Goal: Communication & Community: Participate in discussion

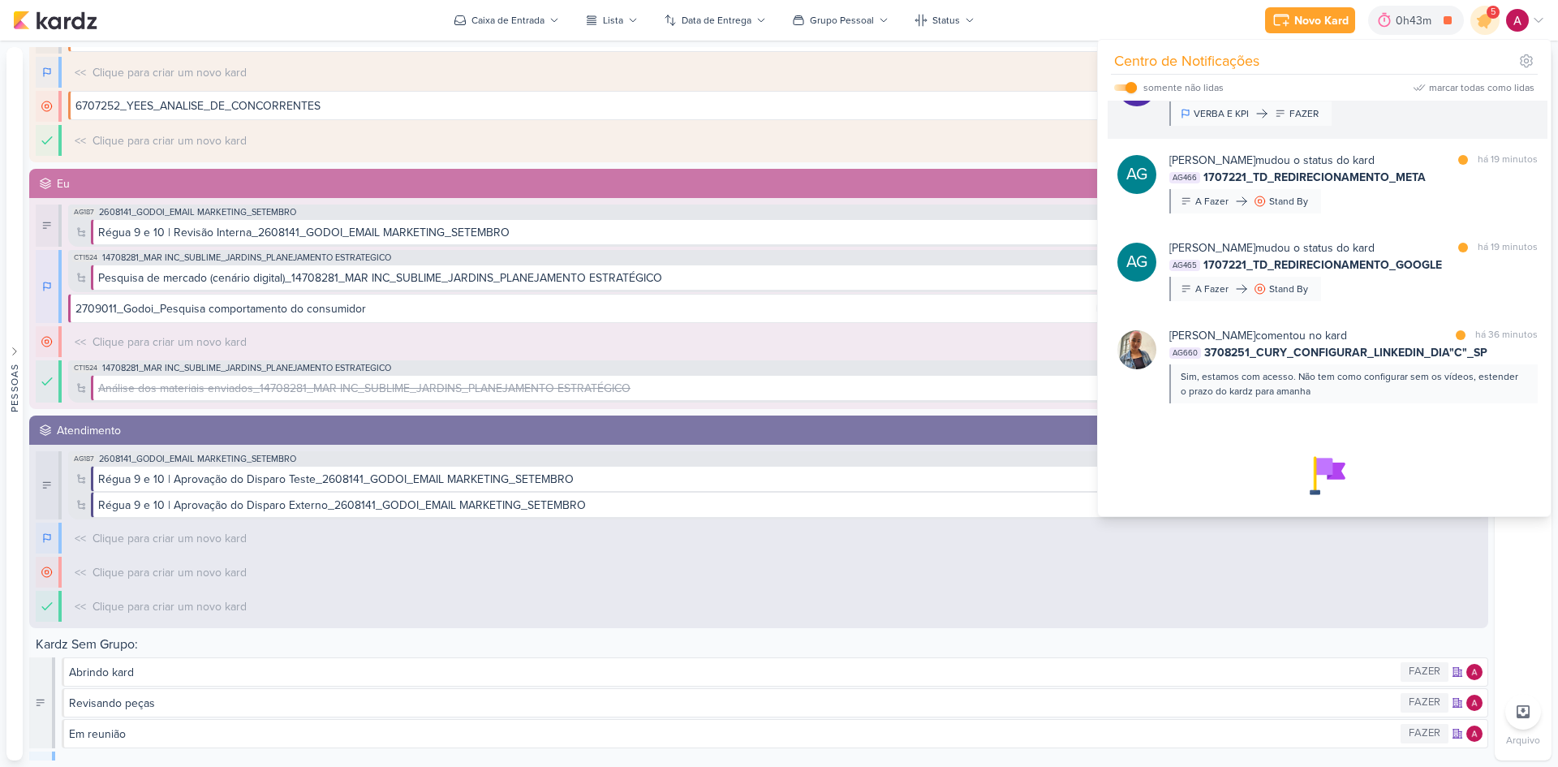
scroll to position [222, 0]
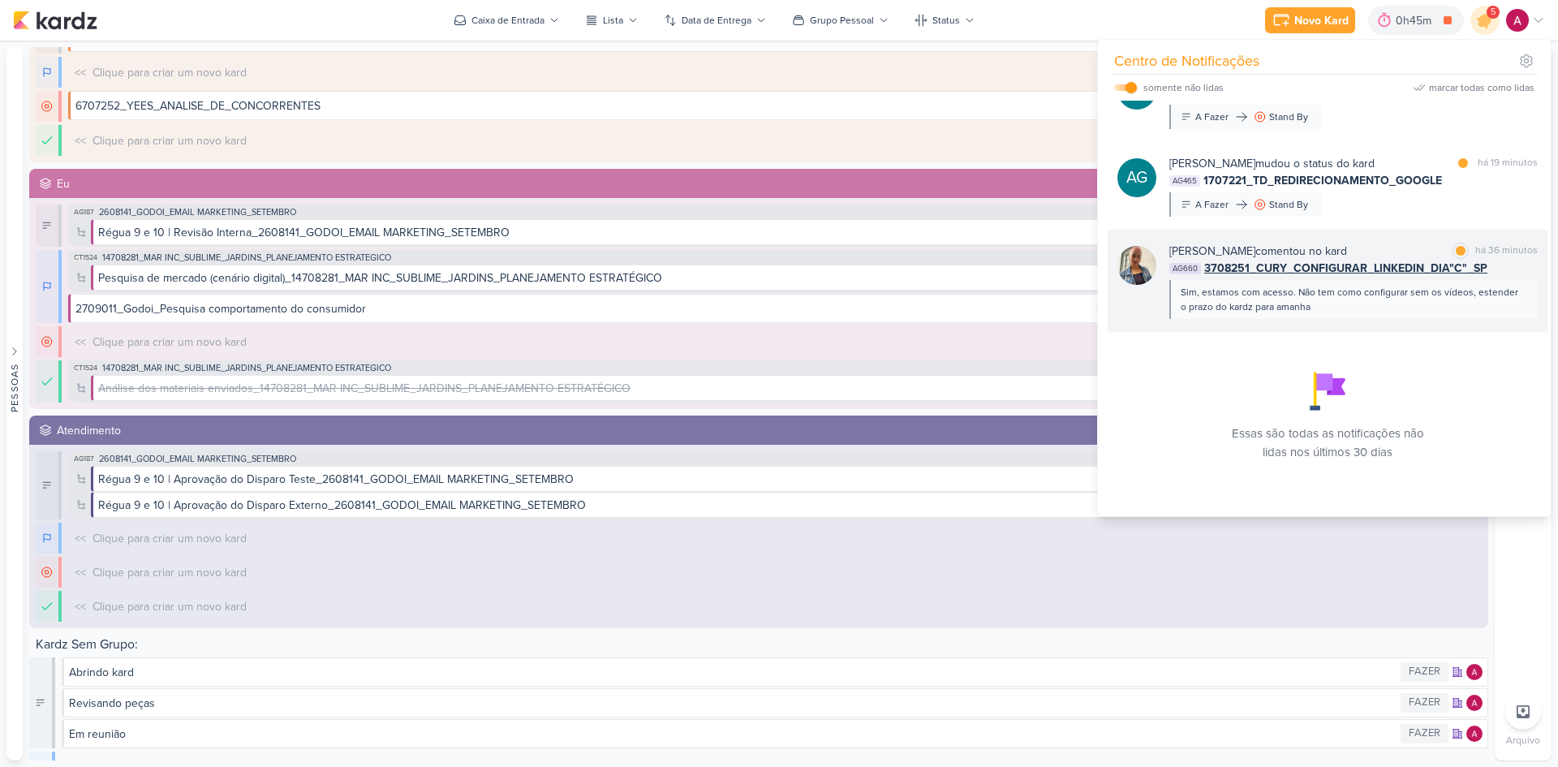
click at [1394, 316] on div "Sim, estamos com acesso. Não tem como configurar sem os vídeos, estender o praz…" at bounding box center [1353, 299] width 368 height 39
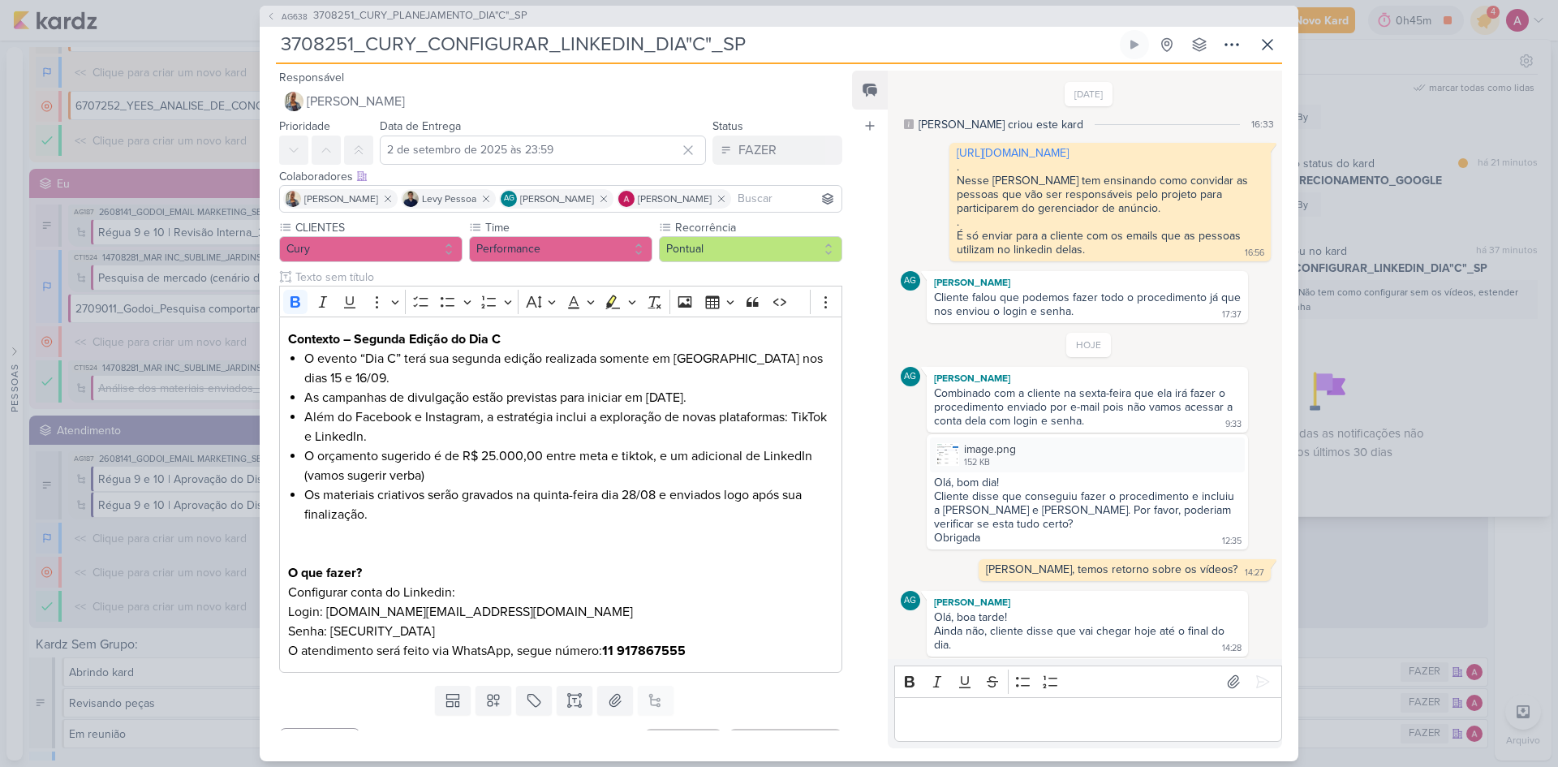
scroll to position [116, 0]
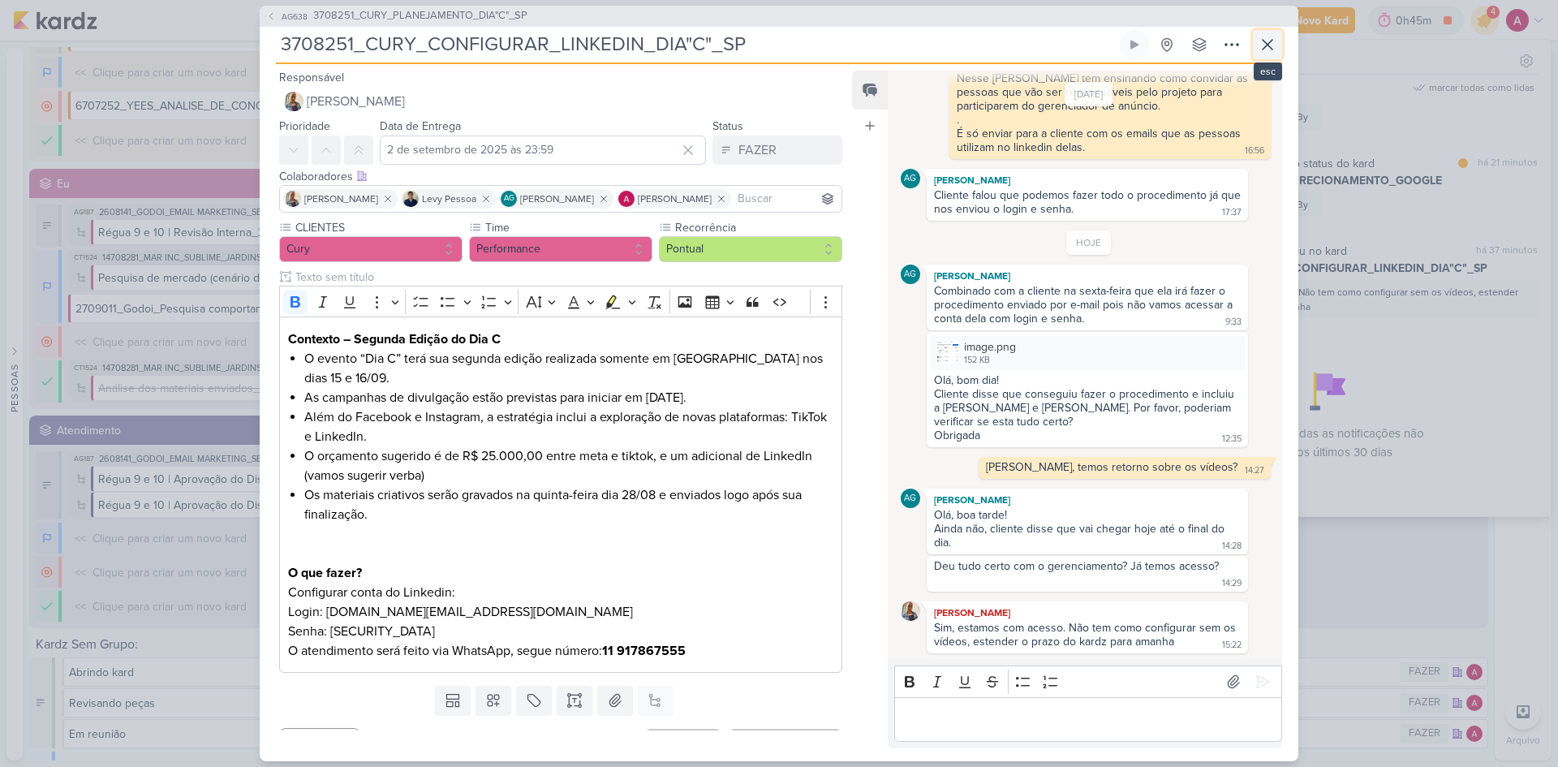
click at [1264, 47] on icon at bounding box center [1268, 45] width 10 height 10
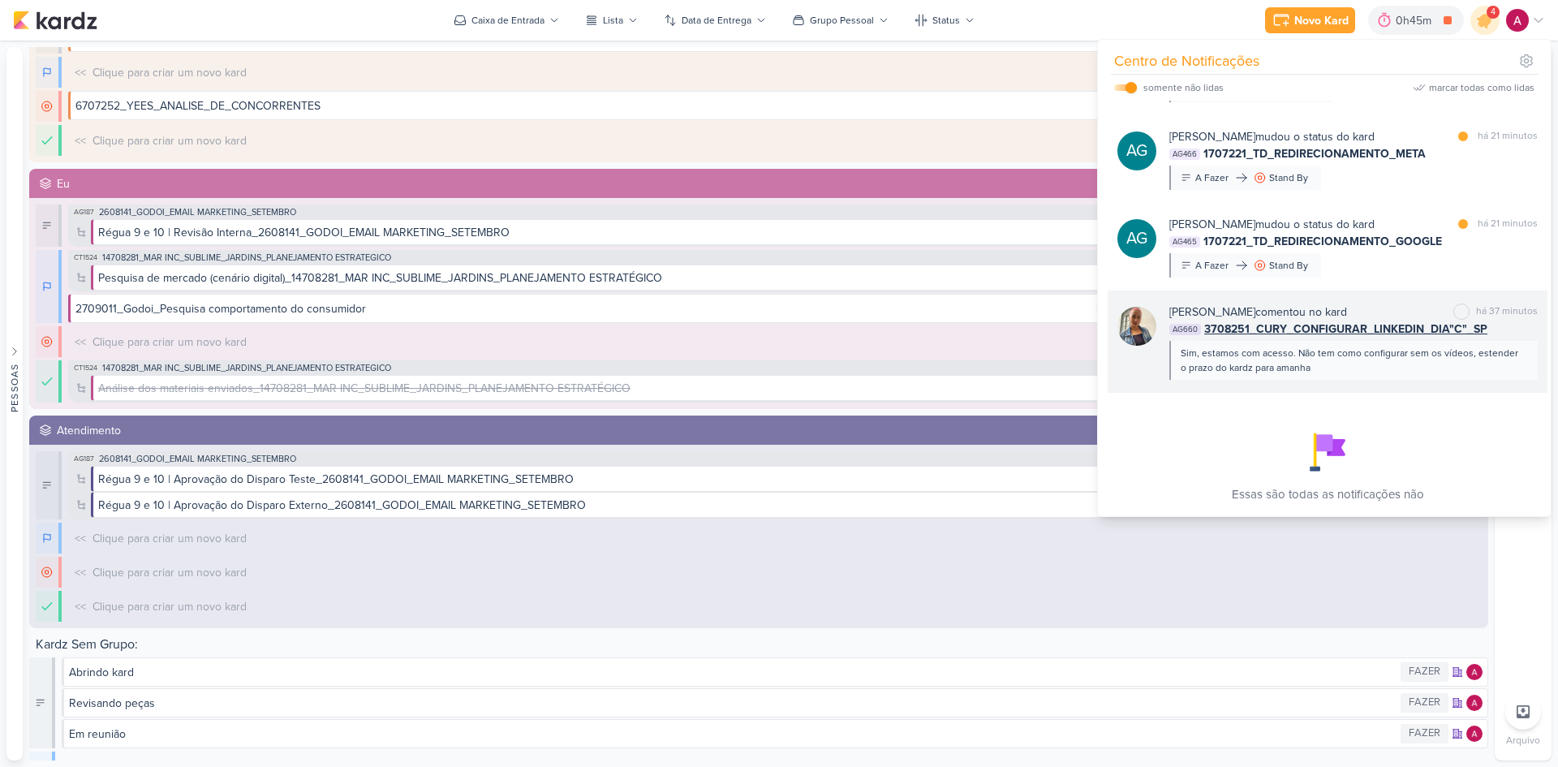
scroll to position [59, 0]
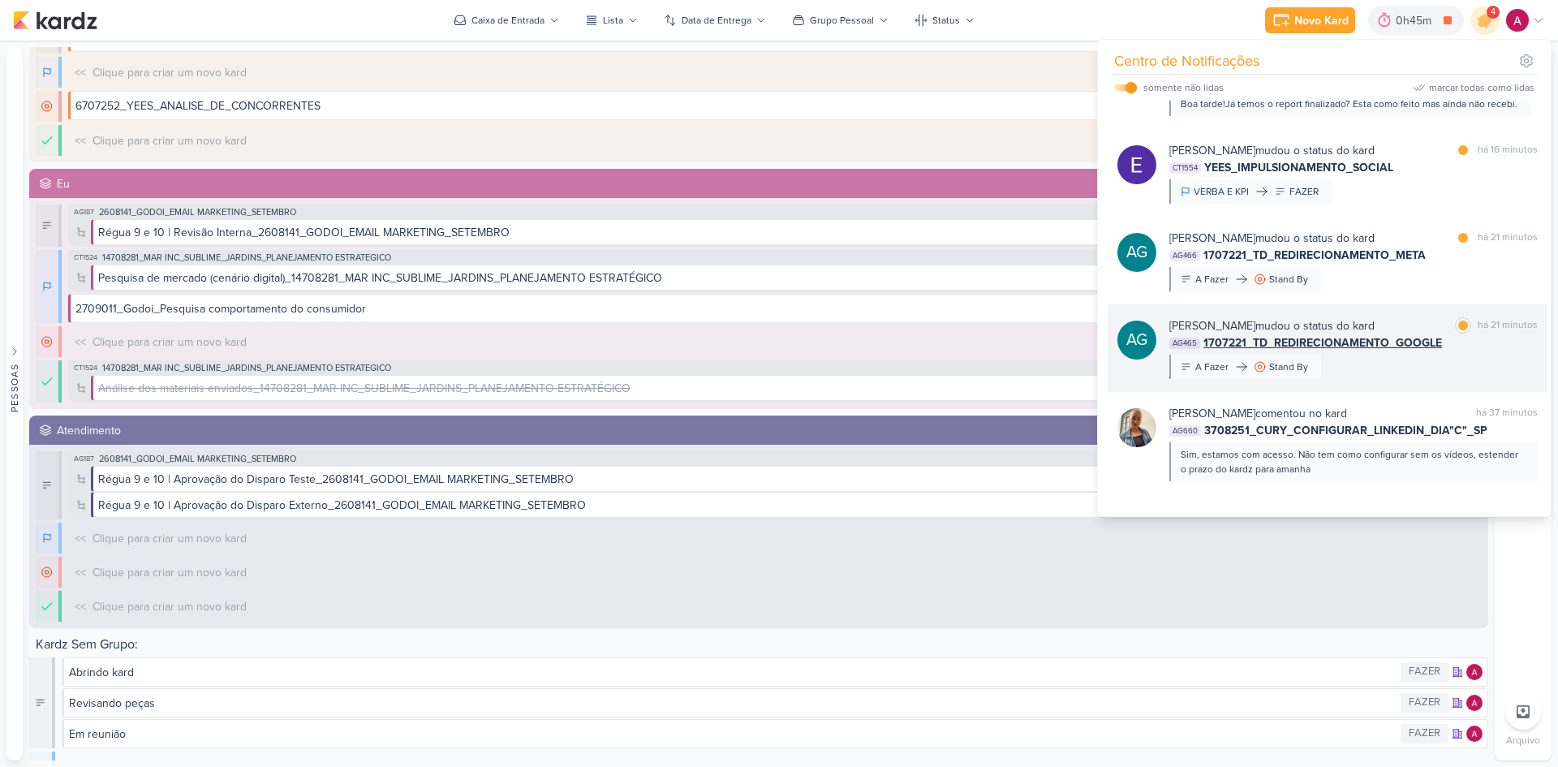
click at [1357, 365] on div "[PERSON_NAME] mudou o status do kard marcar como lida há 21 minutos AG465 17072…" at bounding box center [1353, 348] width 368 height 62
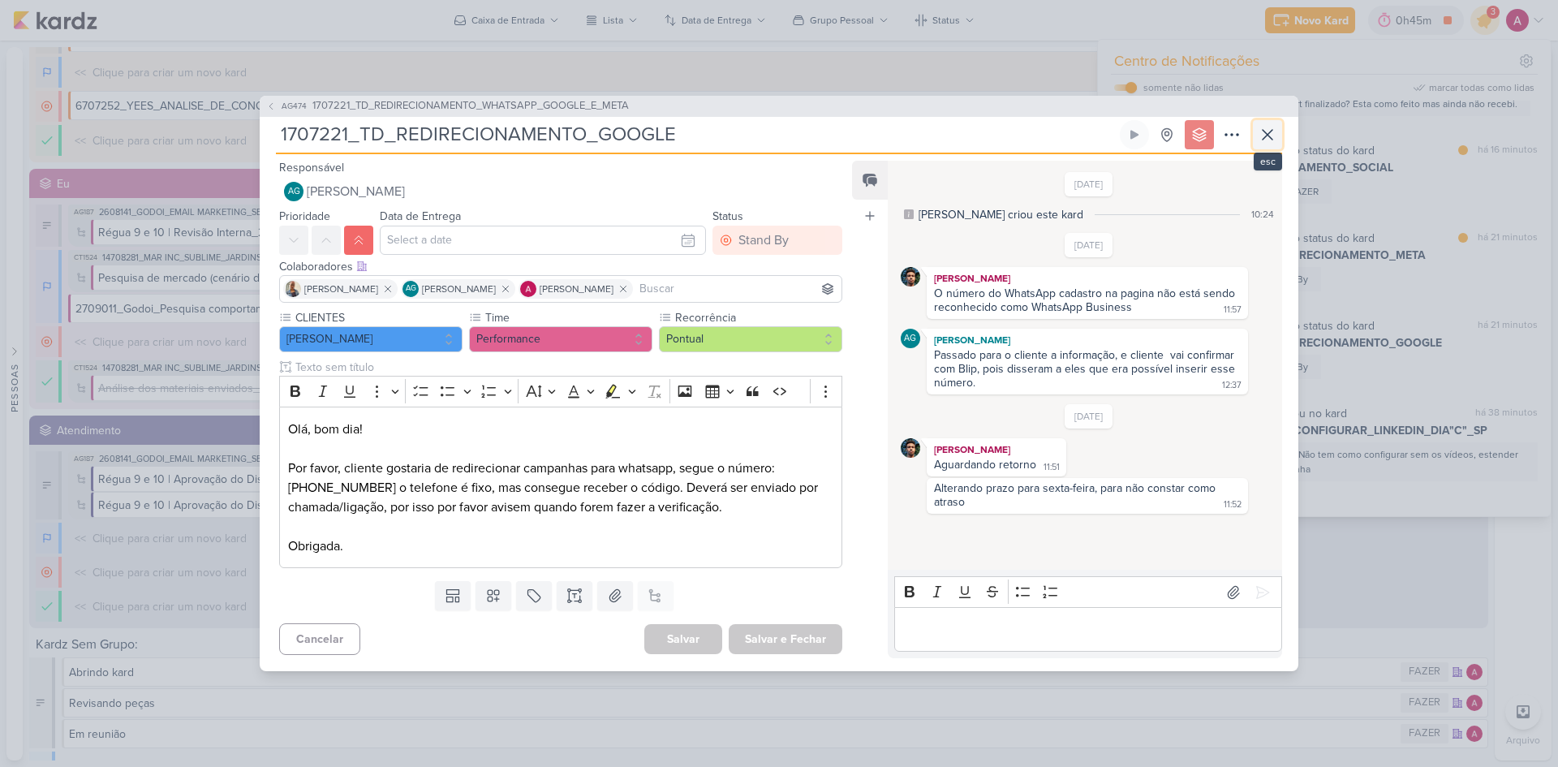
click at [1275, 134] on icon at bounding box center [1267, 134] width 19 height 19
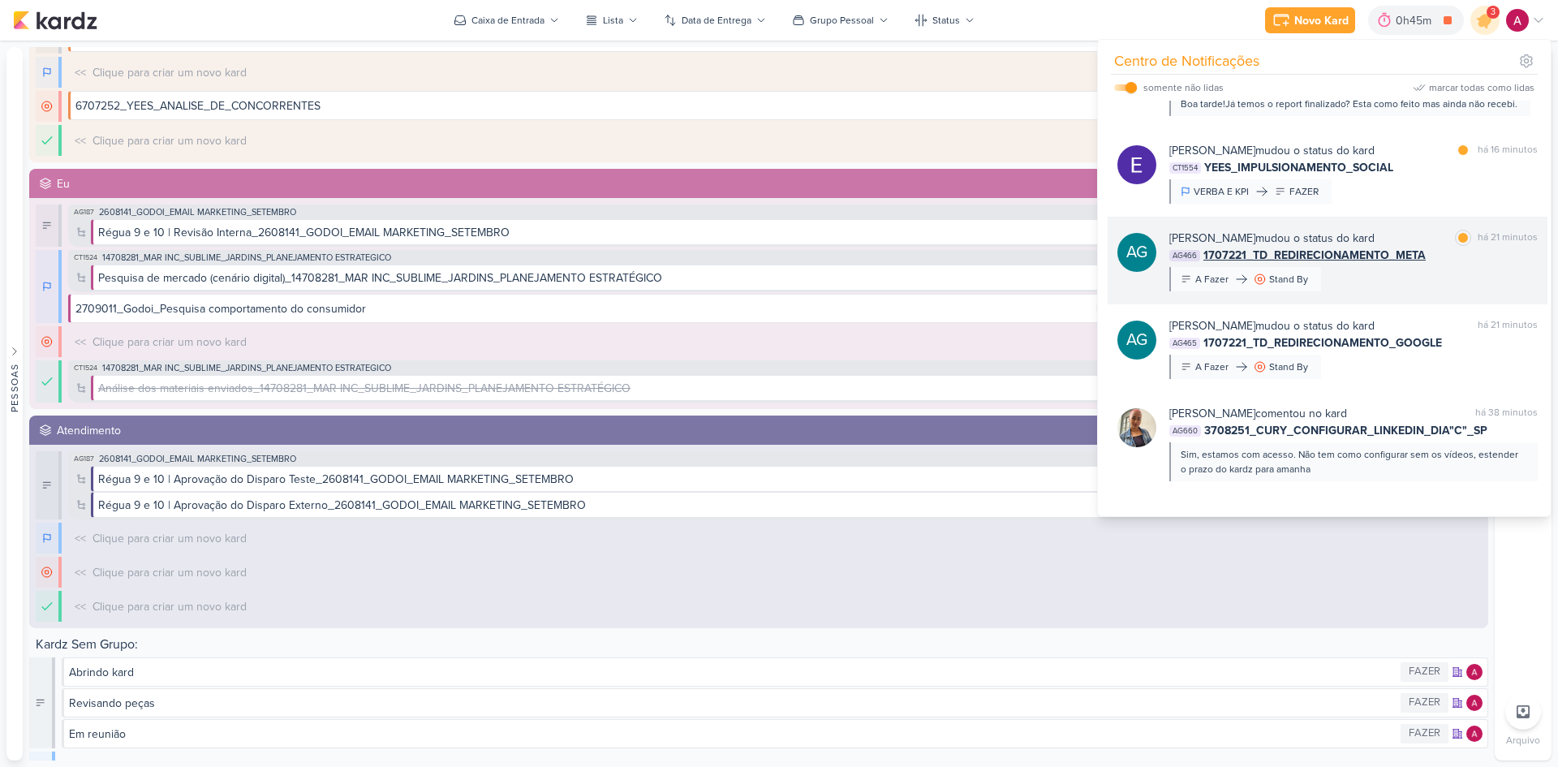
click at [1413, 282] on div "[PERSON_NAME] mudou o status do kard marcar como lida há 21 minutos AG466 17072…" at bounding box center [1353, 261] width 368 height 62
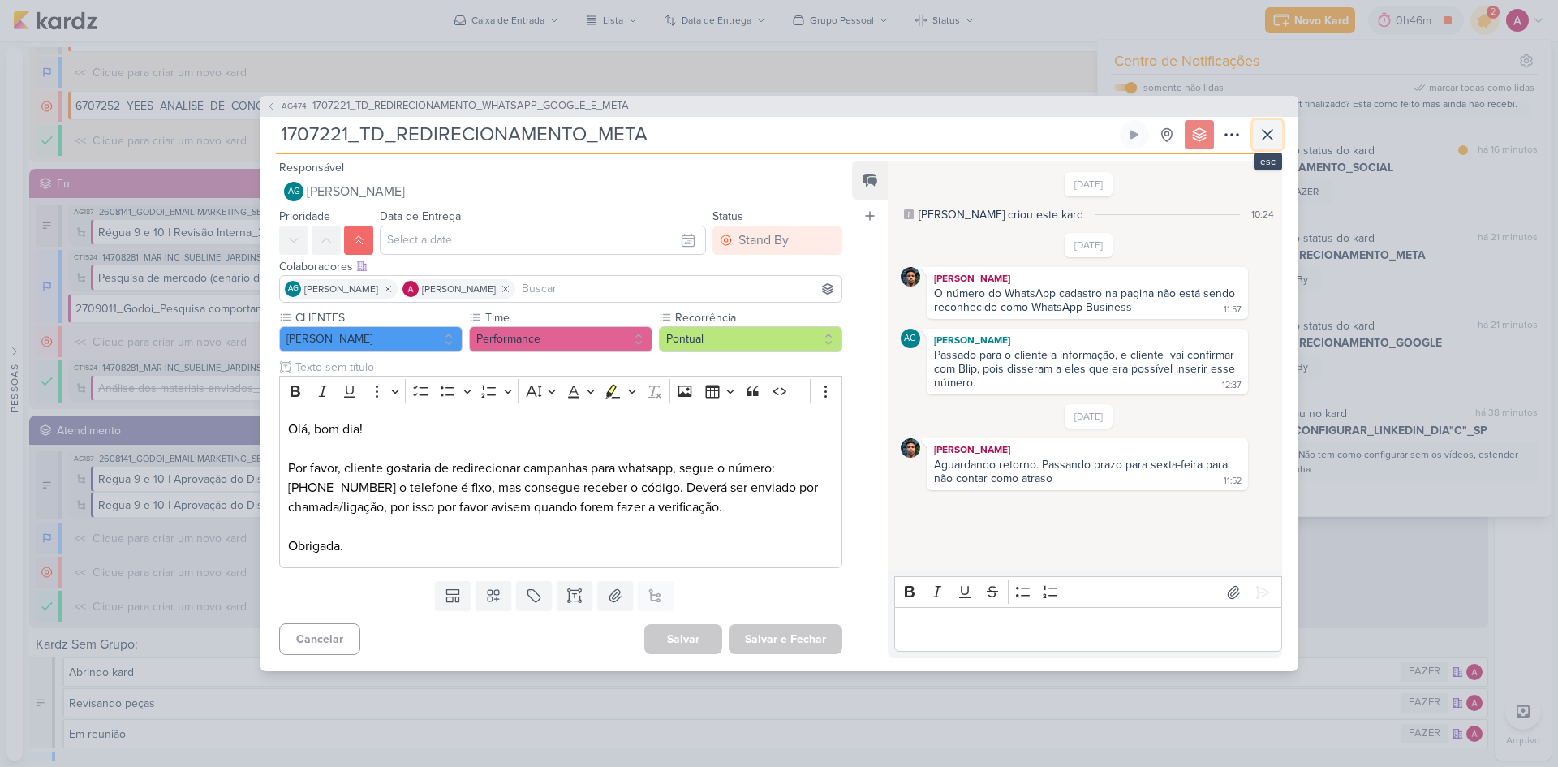
click at [1264, 130] on icon at bounding box center [1267, 134] width 19 height 19
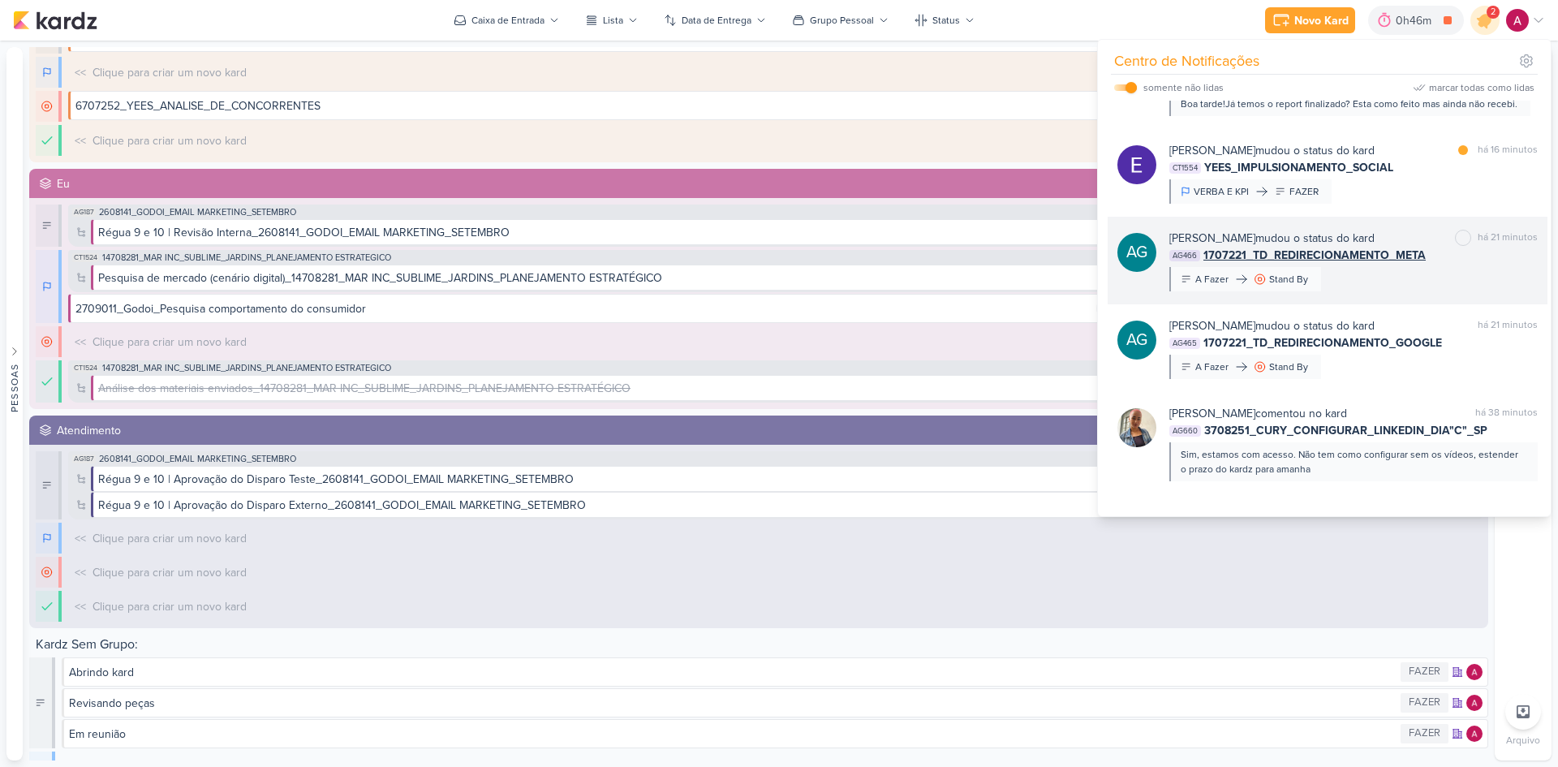
scroll to position [0, 0]
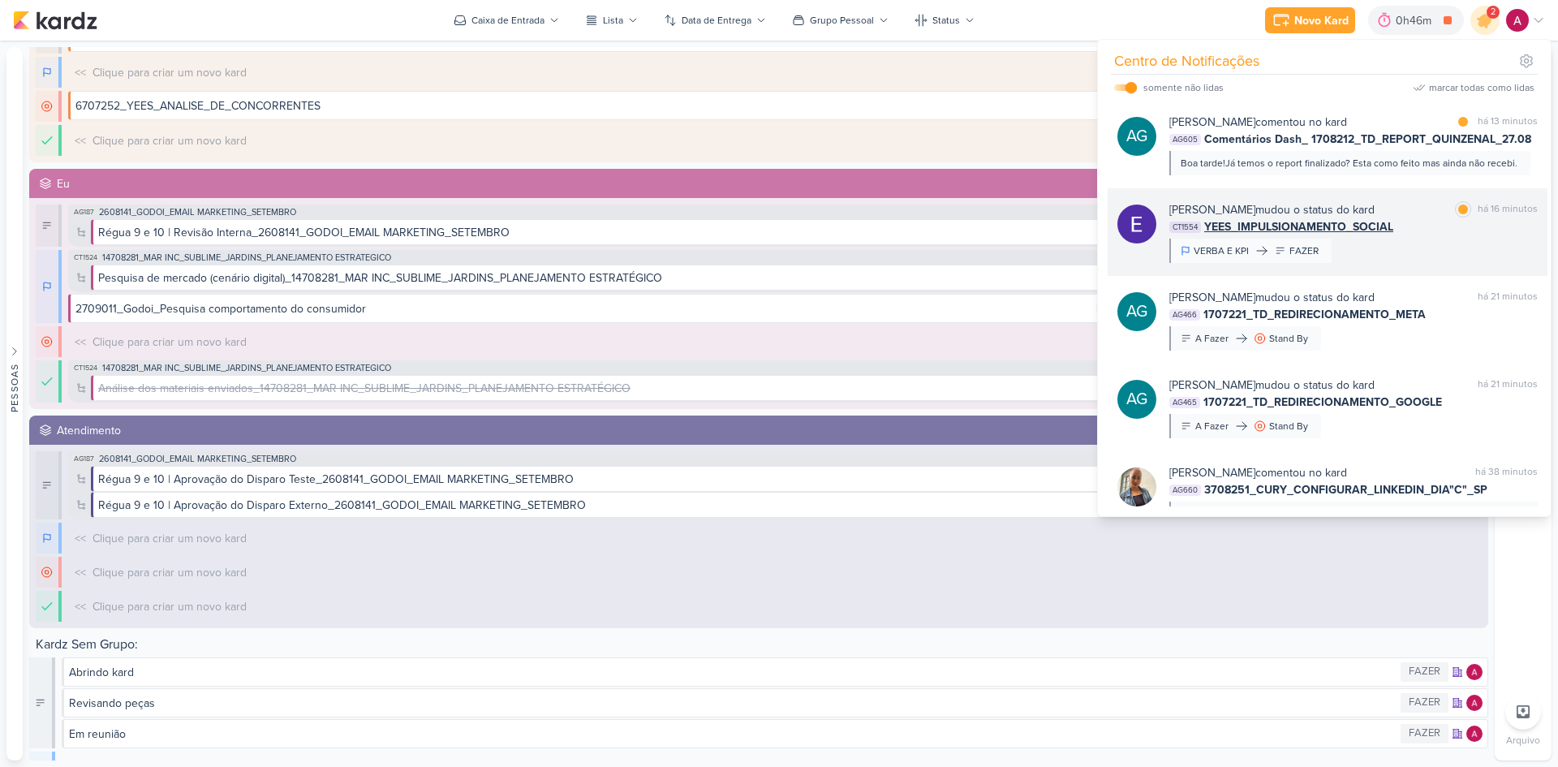
click at [1441, 236] on div "[PERSON_NAME] mudou o status do kard marcar como lida há 16 minutos CT1554 YEES…" at bounding box center [1353, 232] width 368 height 62
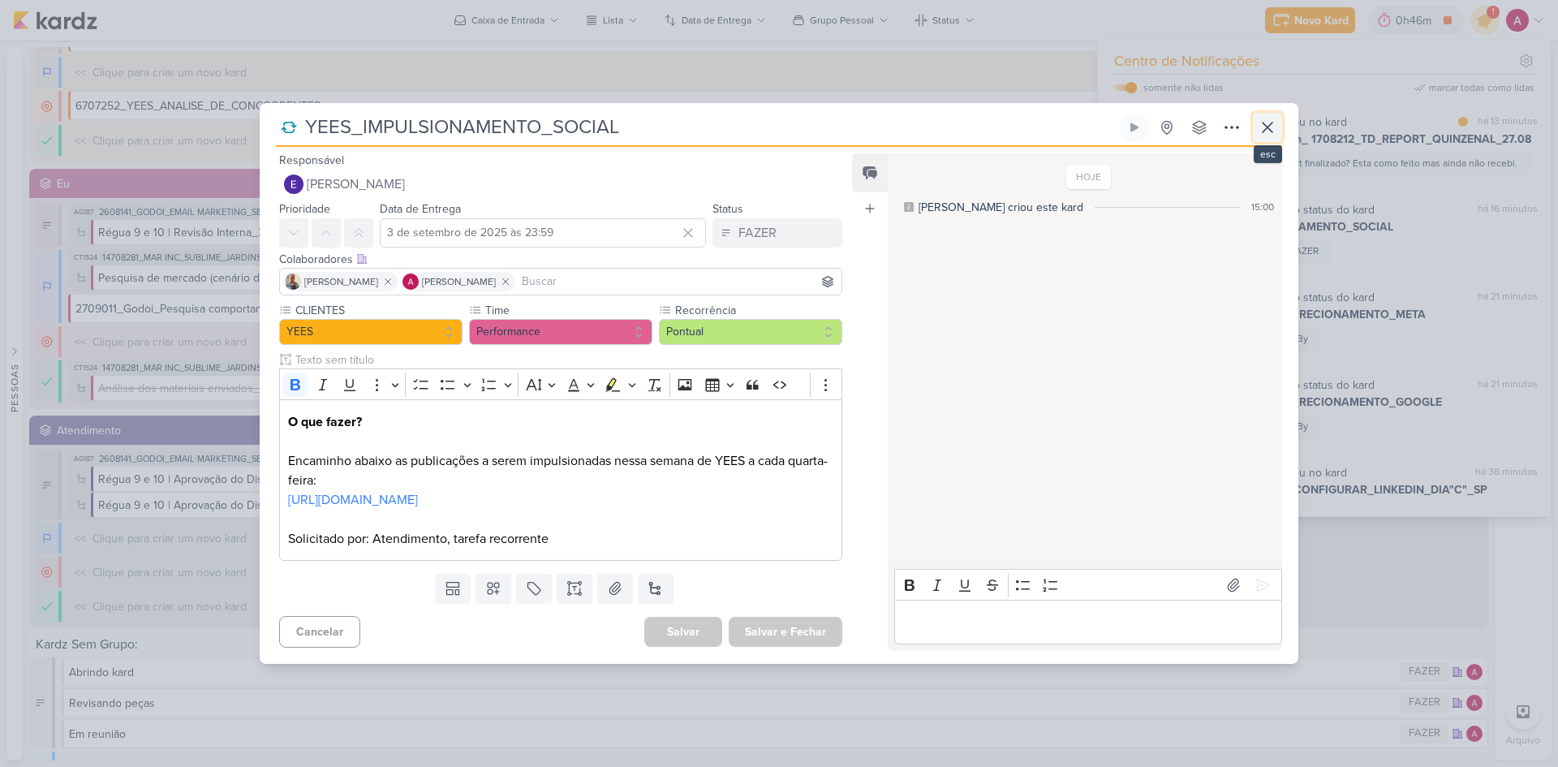
click at [1270, 124] on icon at bounding box center [1267, 127] width 19 height 19
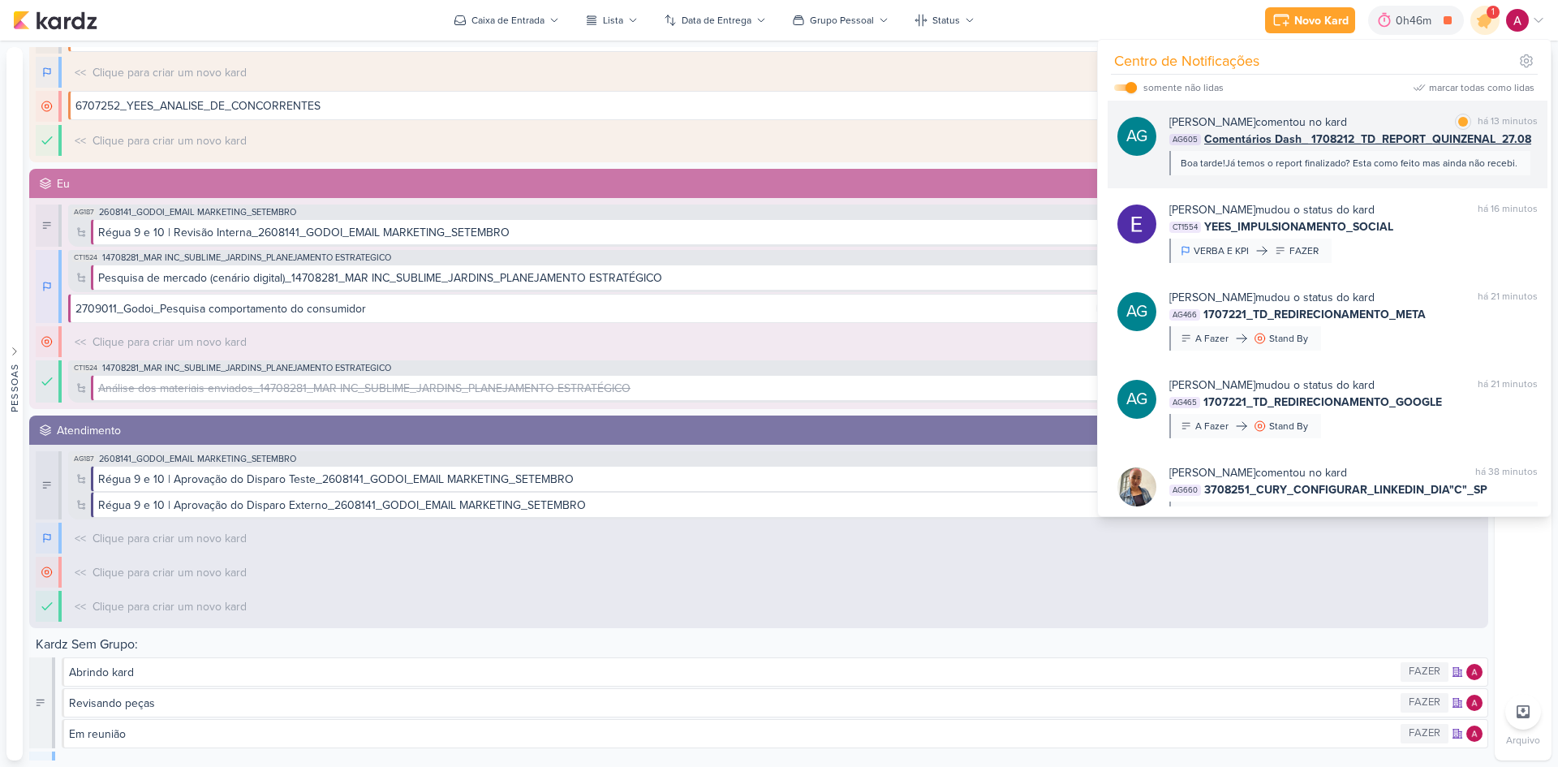
click at [1295, 169] on div "Boa tarde!Já temos o report finalizado? Esta como feito mas ainda não recebi." at bounding box center [1349, 163] width 337 height 15
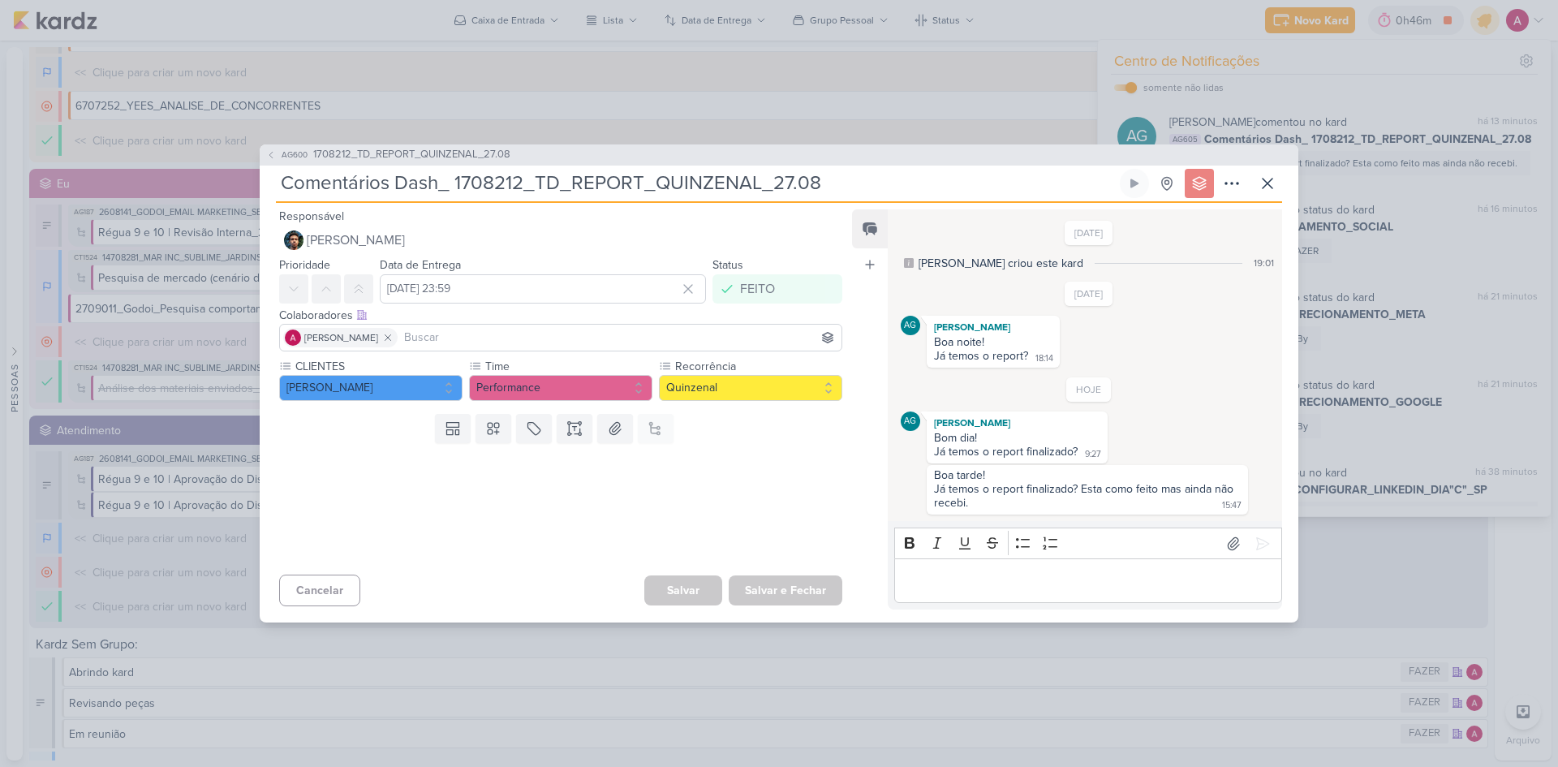
click at [953, 565] on div "Editor editing area: main" at bounding box center [1088, 580] width 388 height 45
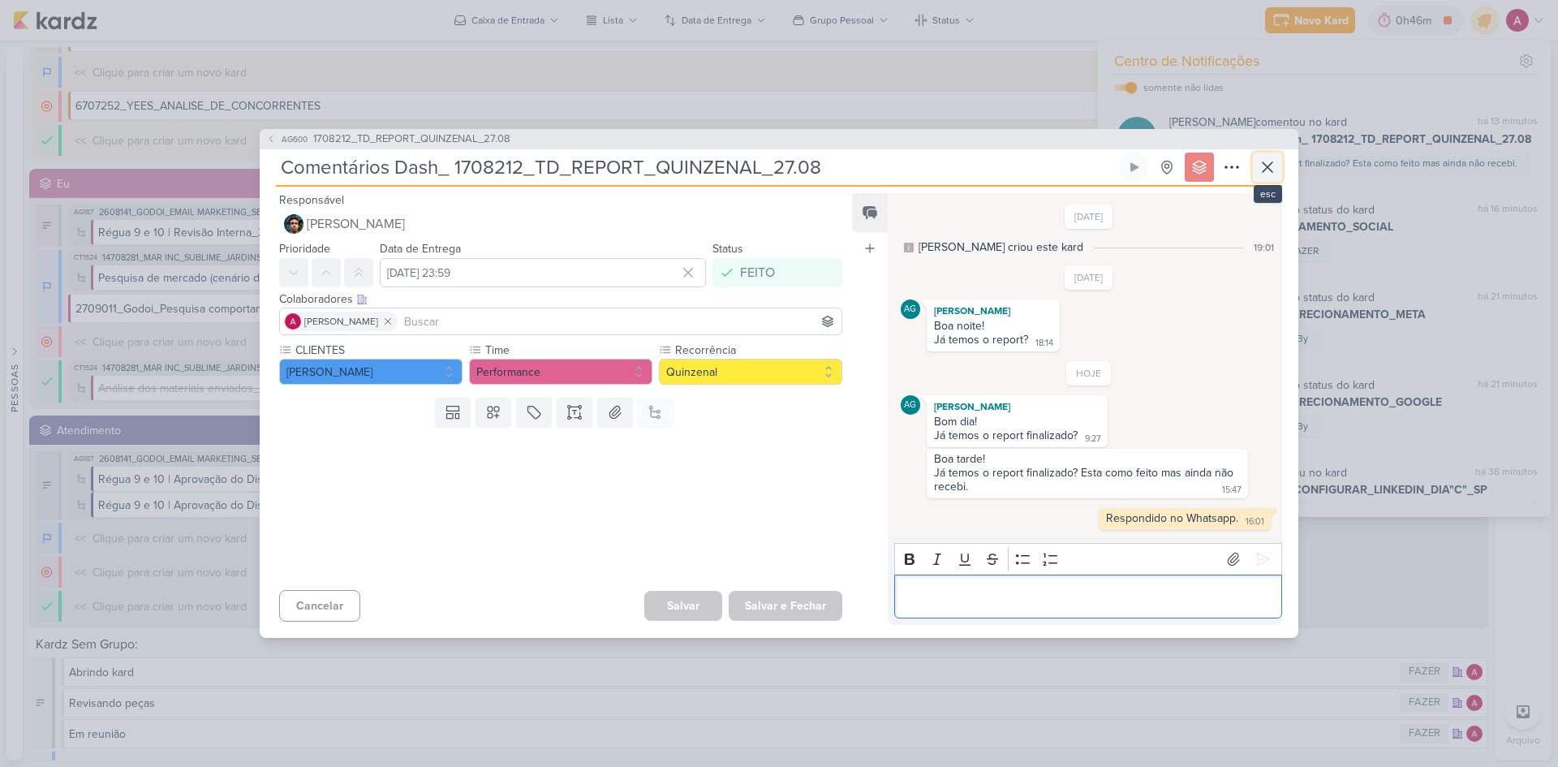
click at [1272, 165] on icon at bounding box center [1267, 166] width 19 height 19
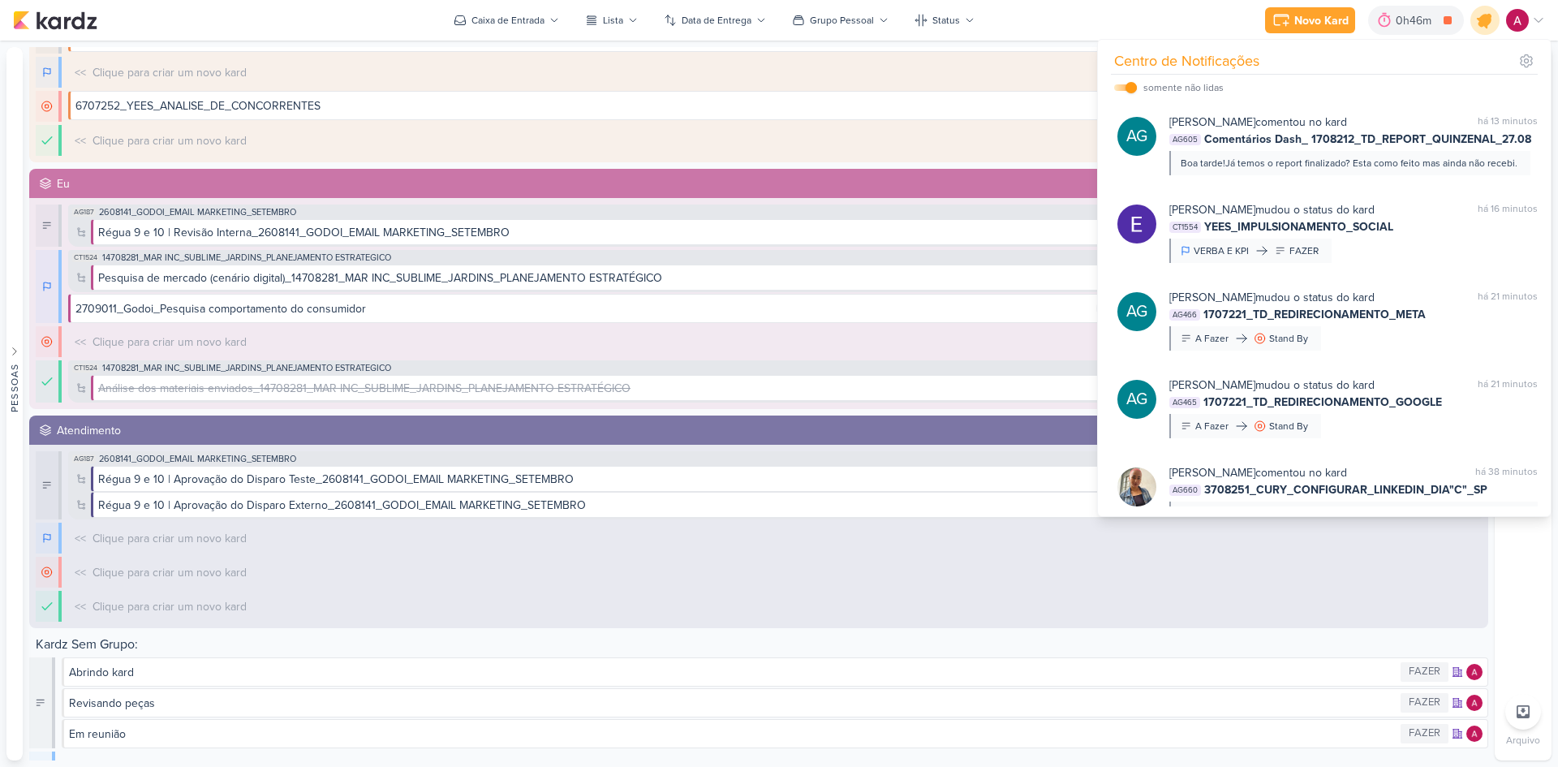
click at [1482, 10] on icon at bounding box center [1485, 20] width 28 height 28
